Goal: Task Accomplishment & Management: Complete application form

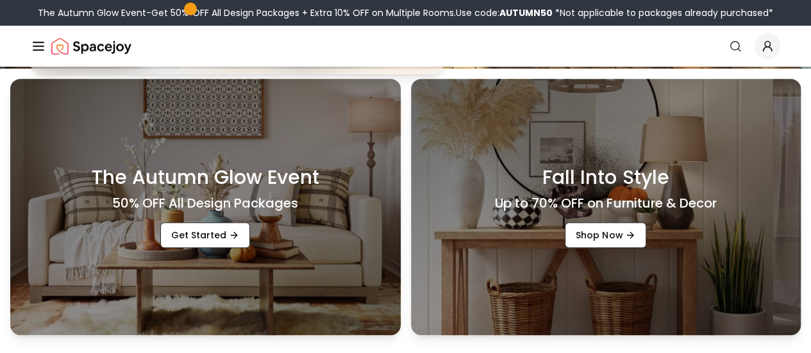
scroll to position [201, 0]
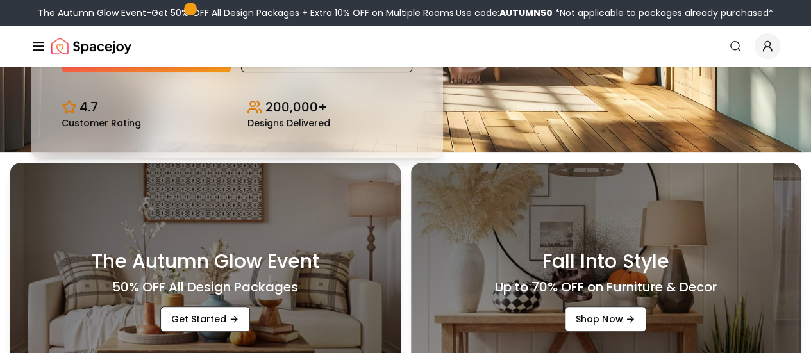
click at [142, 72] on link "Start Your Project" at bounding box center [146, 58] width 169 height 28
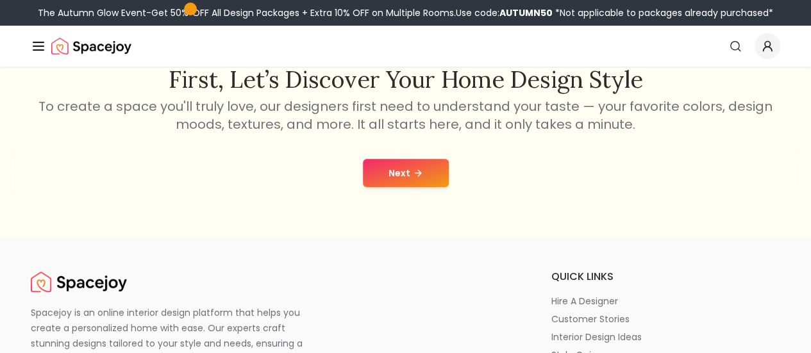
scroll to position [225, 0]
click at [427, 168] on button "Next" at bounding box center [406, 174] width 86 height 28
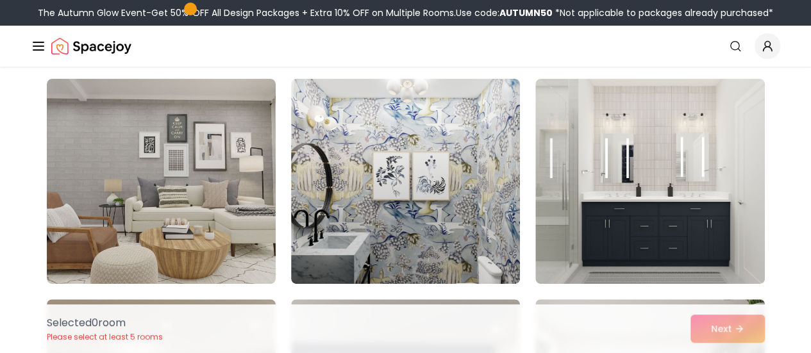
scroll to position [96, 0]
